Goal: Information Seeking & Learning: Compare options

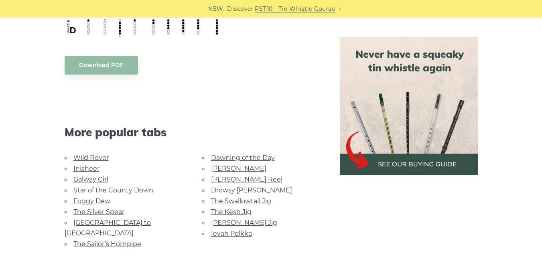
scroll to position [439, 0]
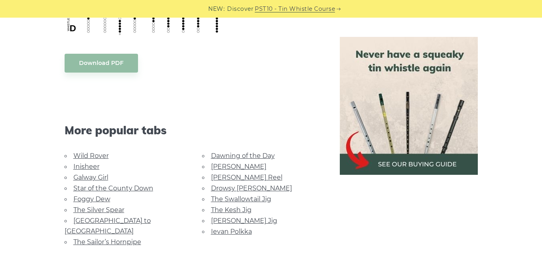
click at [103, 195] on link "Foggy Dew" at bounding box center [91, 199] width 37 height 8
click at [230, 152] on link "Dawning of the Day" at bounding box center [243, 156] width 64 height 8
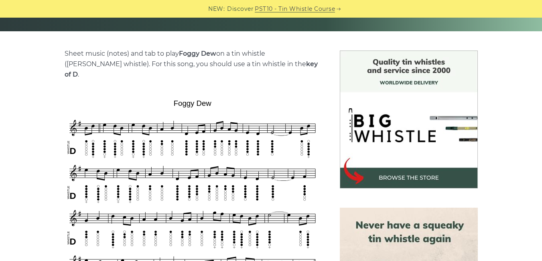
scroll to position [180, 0]
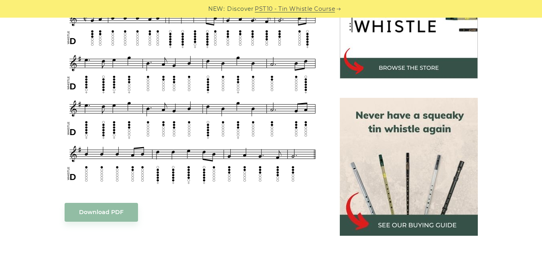
scroll to position [290, 0]
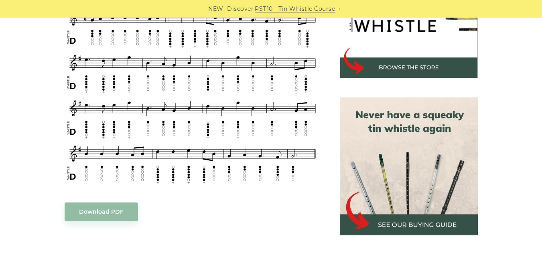
click at [403, 145] on img at bounding box center [409, 166] width 138 height 138
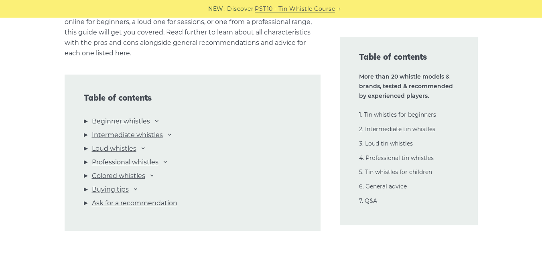
scroll to position [839, 0]
click at [114, 122] on link "Beginner whistles" at bounding box center [121, 121] width 58 height 10
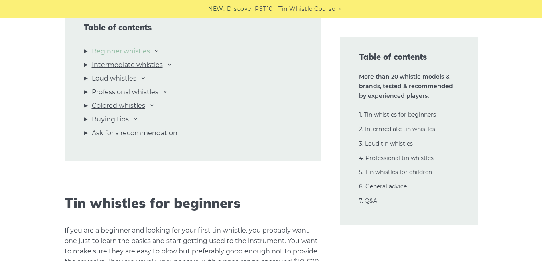
scroll to position [908, 0]
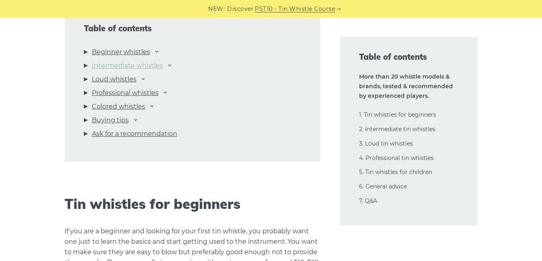
click at [147, 65] on link "Intermediate whistles" at bounding box center [127, 66] width 71 height 10
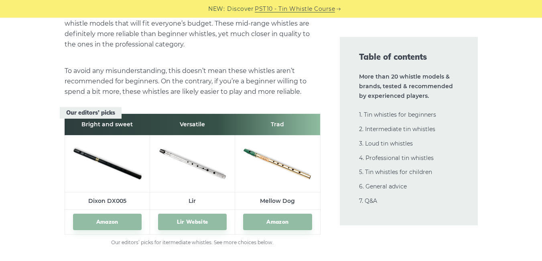
scroll to position [4431, 0]
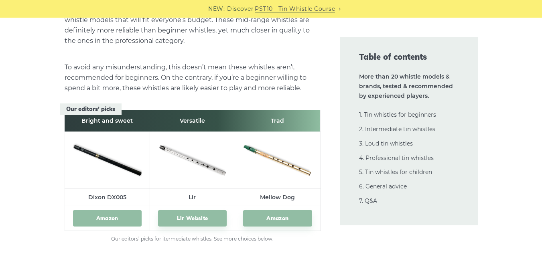
click at [97, 217] on link "Amazon" at bounding box center [107, 218] width 69 height 16
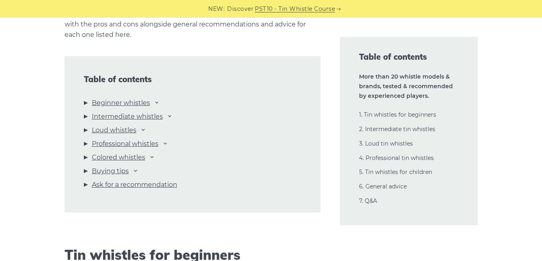
scroll to position [863, 0]
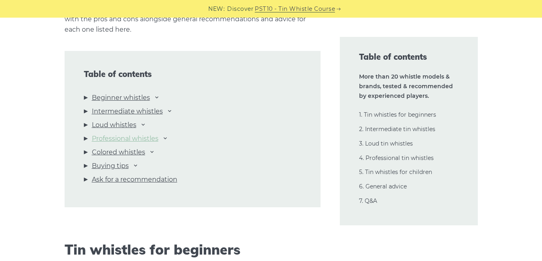
click at [123, 137] on link "Professional whistles" at bounding box center [125, 139] width 67 height 10
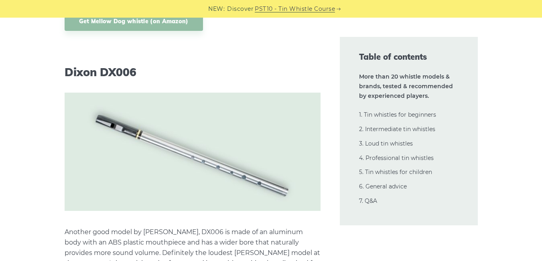
scroll to position [7759, 0]
click at [124, 125] on img at bounding box center [193, 152] width 256 height 118
click at [402, 128] on link "2. Intermediate tin whistles" at bounding box center [397, 129] width 76 height 7
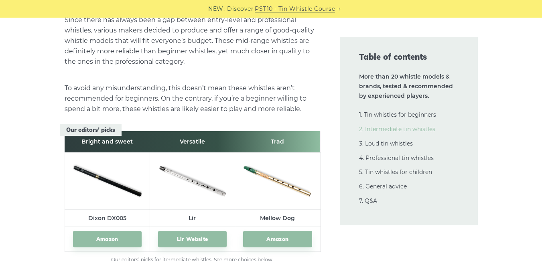
scroll to position [4365, 0]
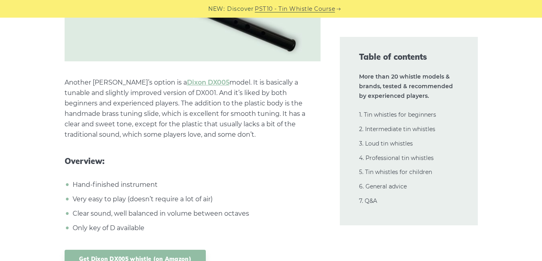
click at [253, 137] on p "Another [PERSON_NAME]’s option is a [PERSON_NAME] DX005 model. It is basically …" at bounding box center [193, 108] width 256 height 63
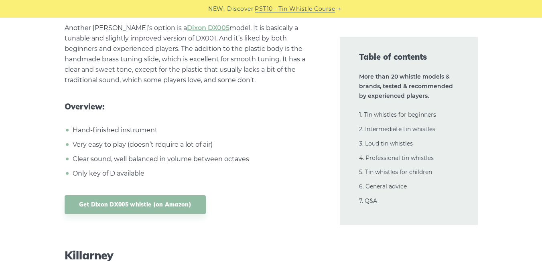
scroll to position [4865, 0]
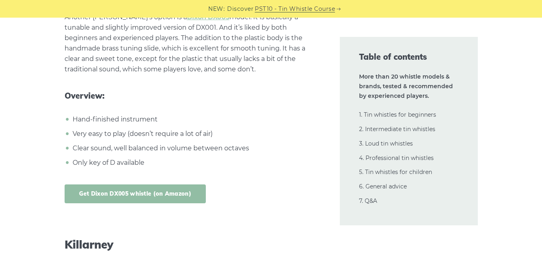
click at [159, 193] on link "Get Dixon DX005 whistle (on Amazon)" at bounding box center [136, 193] width 142 height 19
